Goal: Answer question/provide support: Share knowledge or assist other users

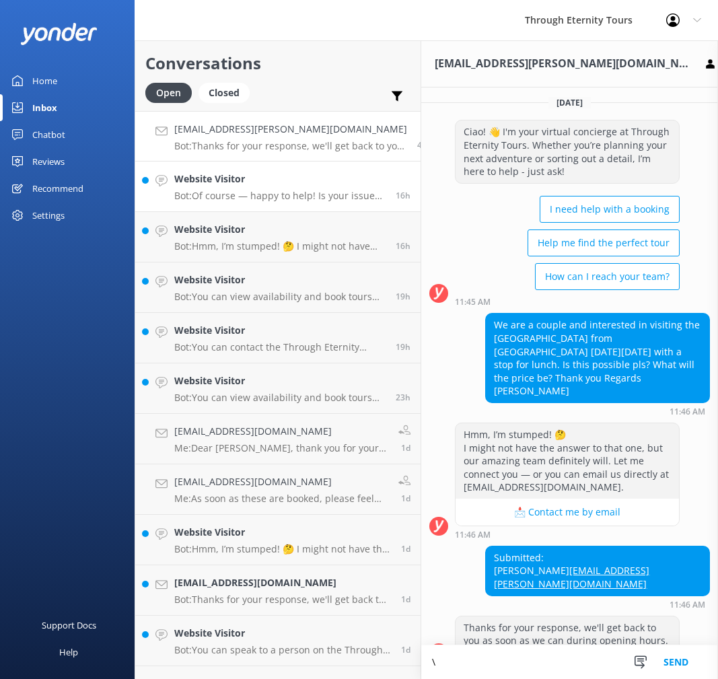
scroll to position [0, 69]
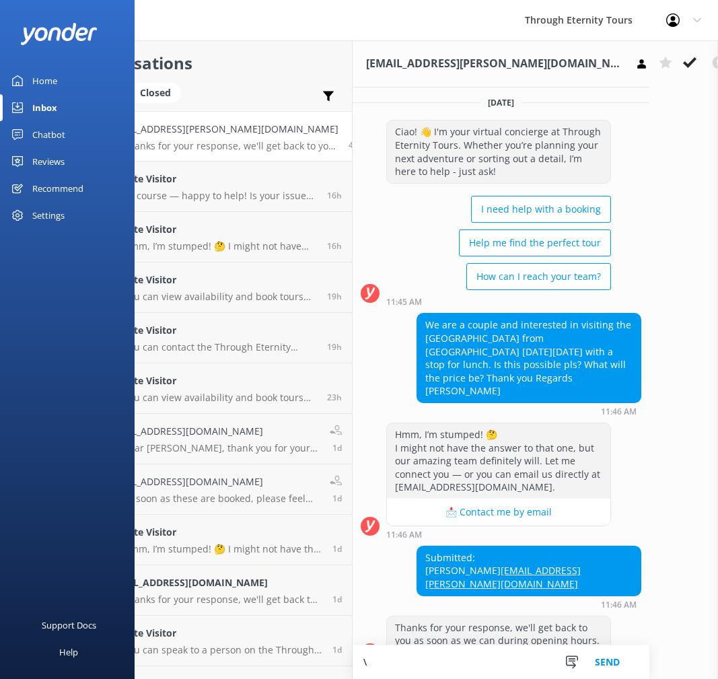
type textarea "\"
